Goal: Navigation & Orientation: Find specific page/section

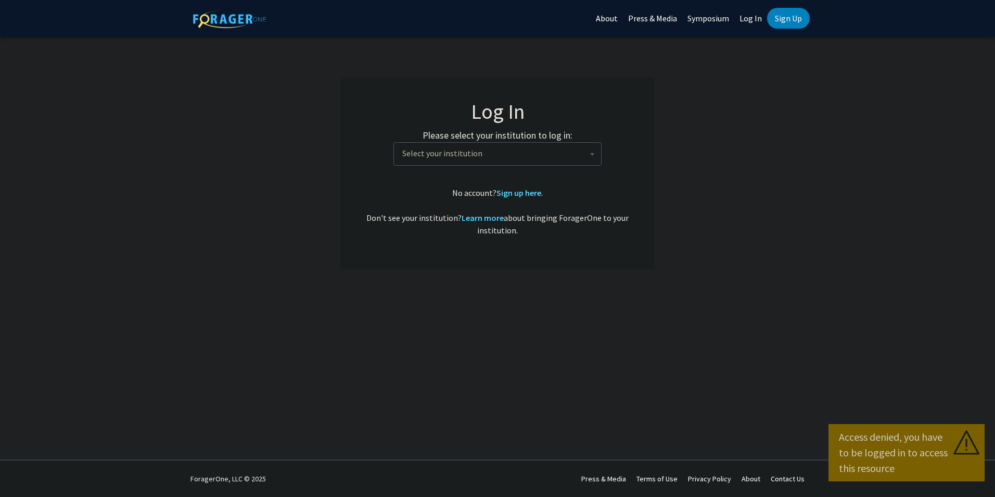
select select
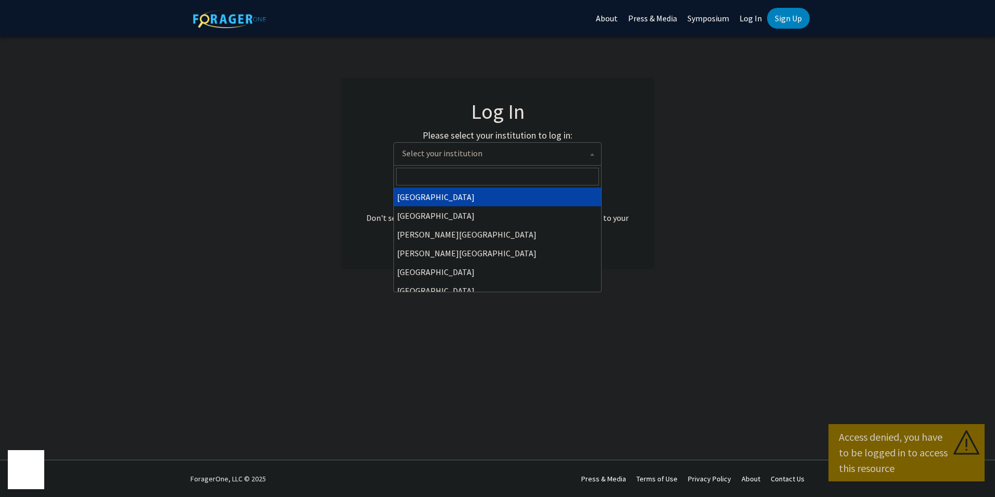
click at [587, 154] on span at bounding box center [592, 154] width 10 height 23
click at [533, 176] on input "Search" at bounding box center [497, 177] width 203 height 18
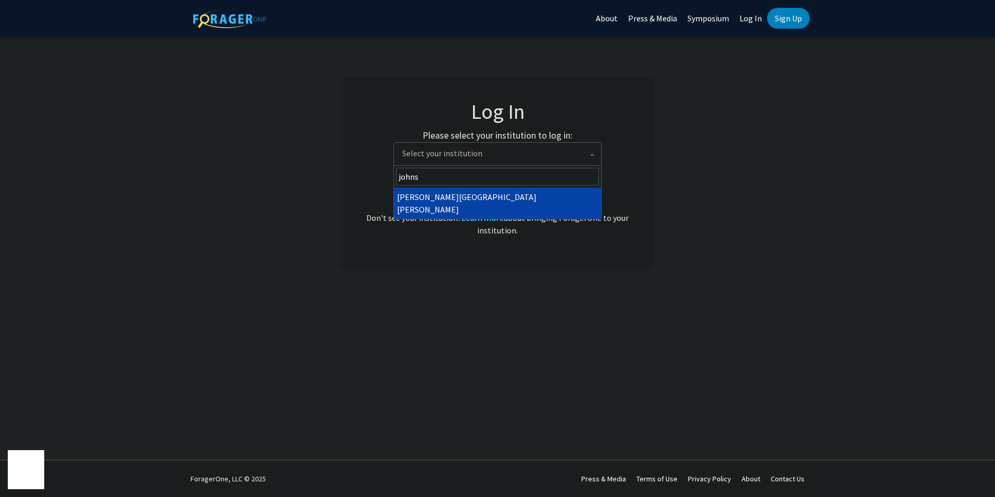
type input "johns"
select select "1"
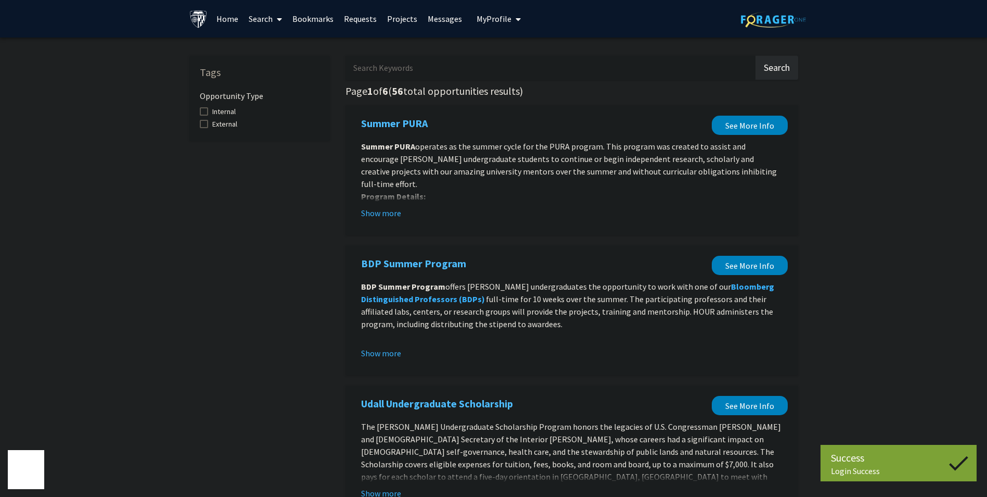
click at [501, 22] on span "My Profile" at bounding box center [494, 19] width 35 height 10
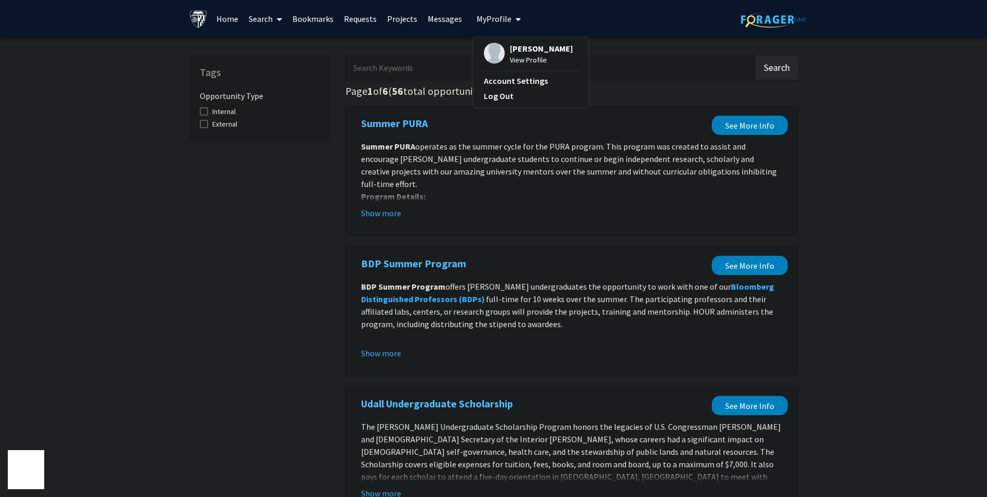
click at [442, 19] on link "Messages" at bounding box center [445, 19] width 45 height 36
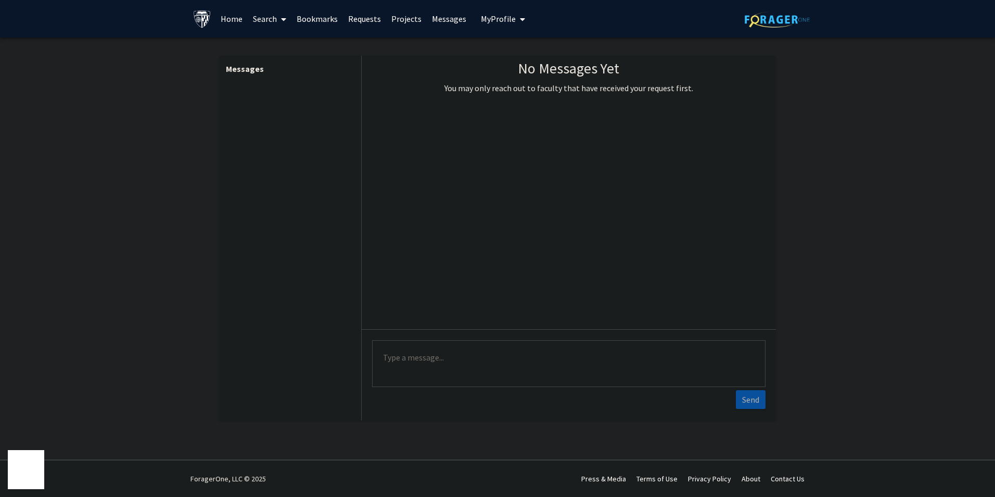
click at [442, 19] on link "Messages" at bounding box center [449, 19] width 45 height 36
click at [231, 18] on link "Home" at bounding box center [231, 19] width 32 height 36
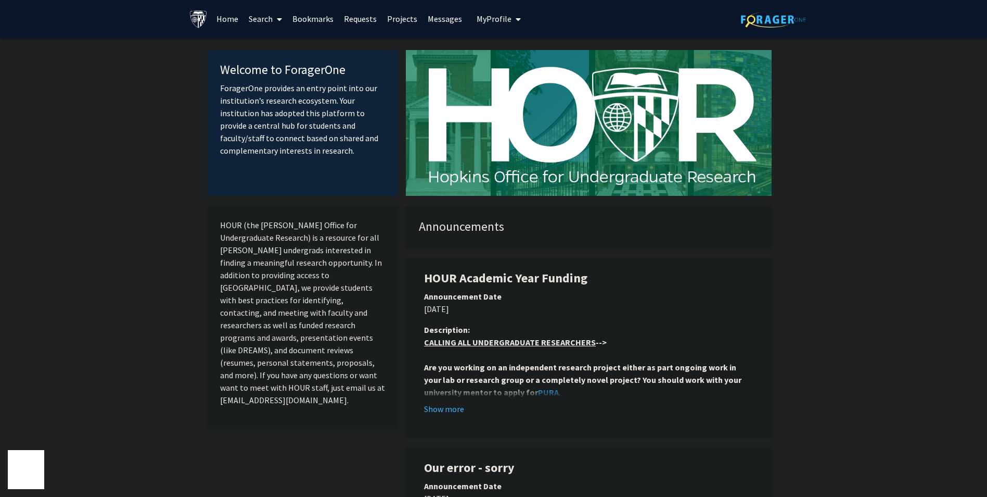
click at [271, 19] on link "Search" at bounding box center [266, 19] width 44 height 36
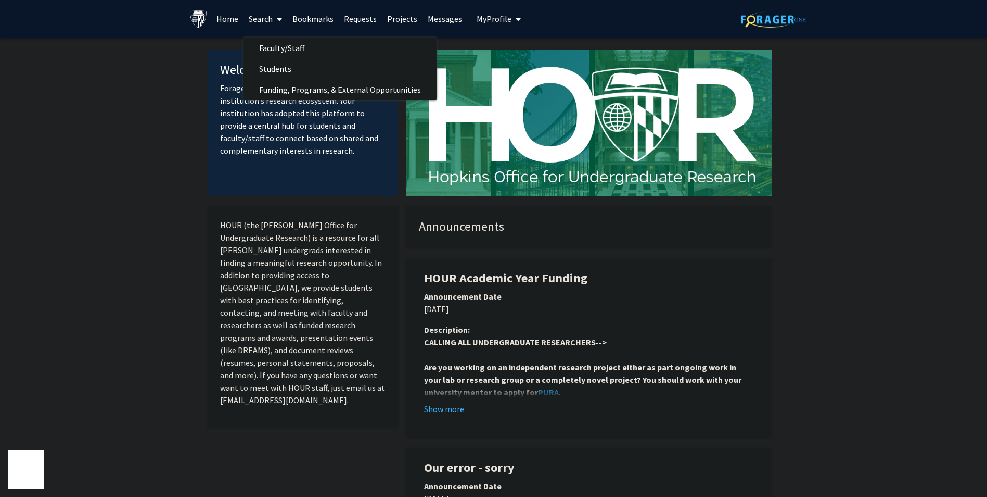
click at [271, 19] on link "Search" at bounding box center [266, 19] width 44 height 36
